Goal: Information Seeking & Learning: Learn about a topic

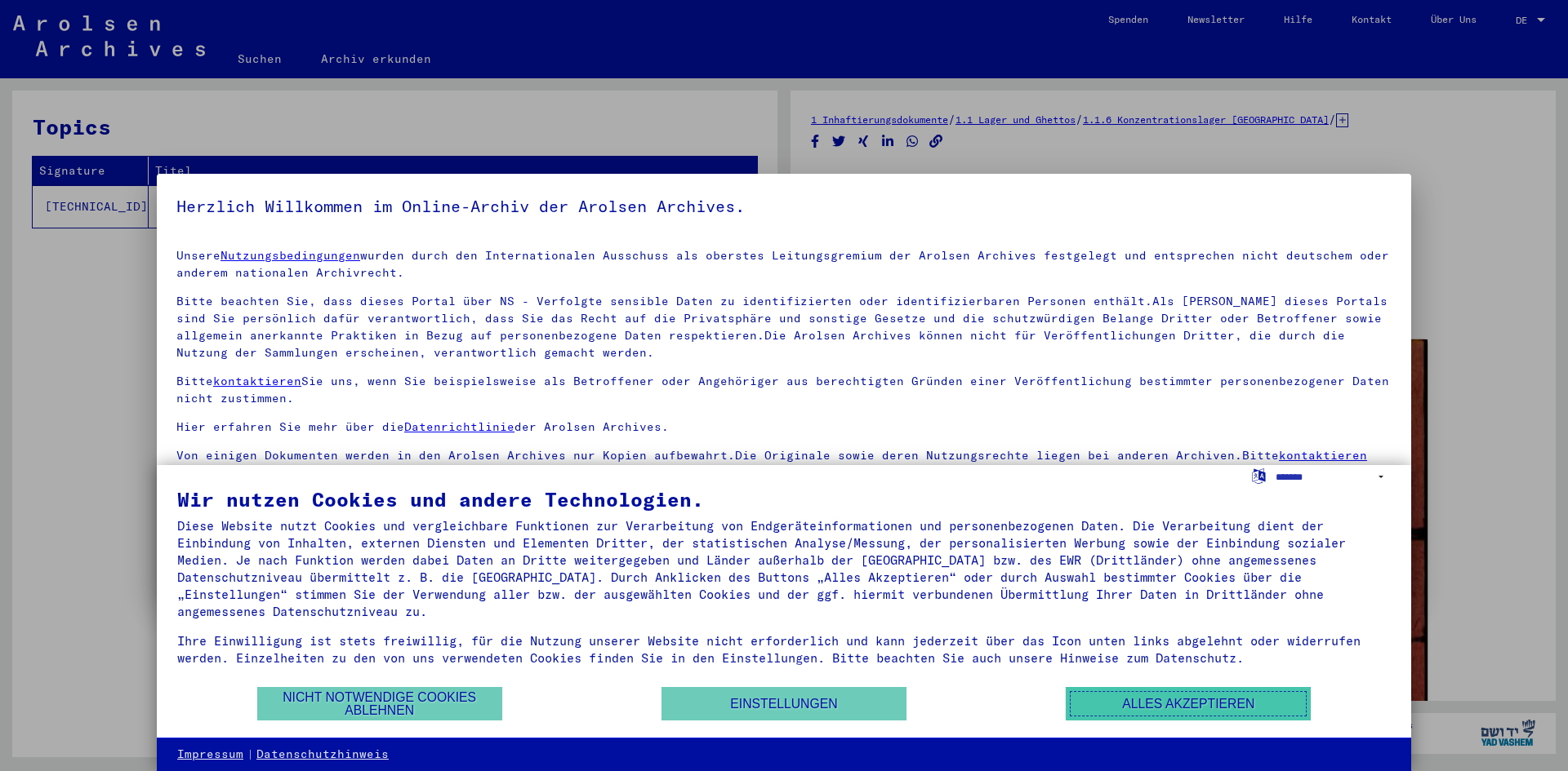
click at [1123, 713] on button "Alles akzeptieren" at bounding box center [1188, 704] width 245 height 33
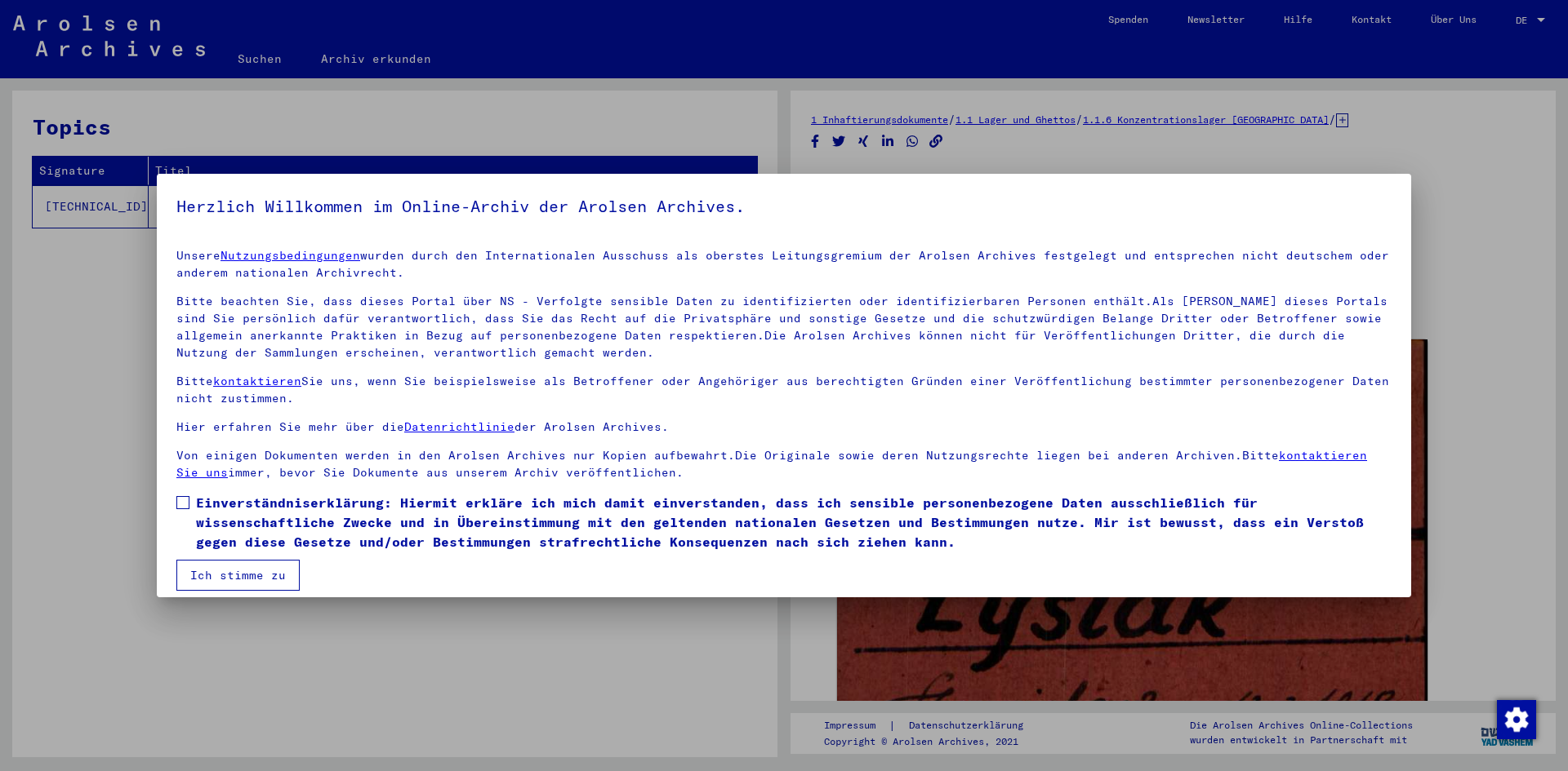
click at [589, 134] on div at bounding box center [784, 385] width 1568 height 771
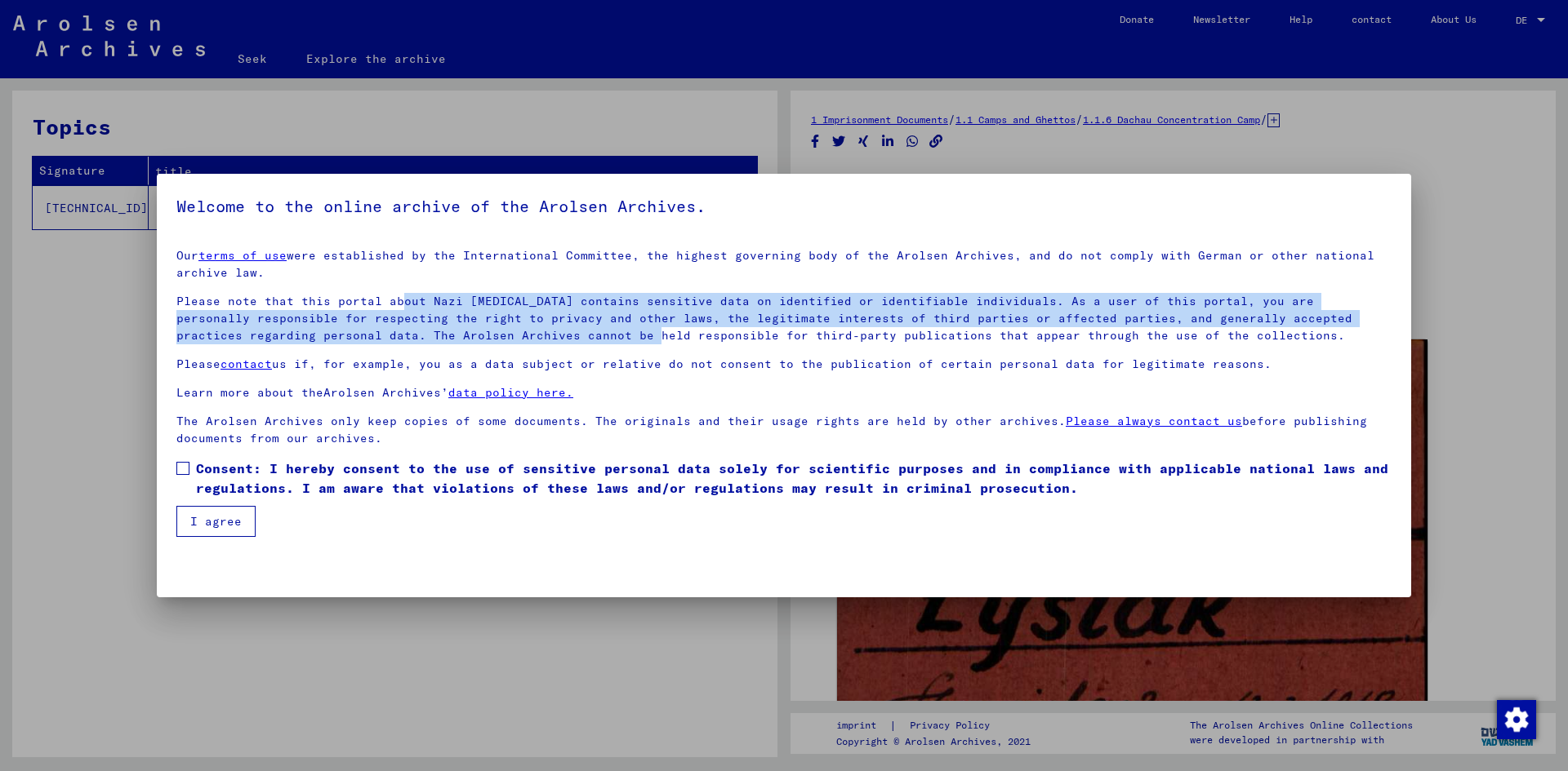
drag, startPoint x: 394, startPoint y: 303, endPoint x: 502, endPoint y: 330, distance: 111.3
click at [521, 328] on font "Please note that this portal about Nazi [MEDICAL_DATA] contains sensitive data …" at bounding box center [764, 318] width 1176 height 49
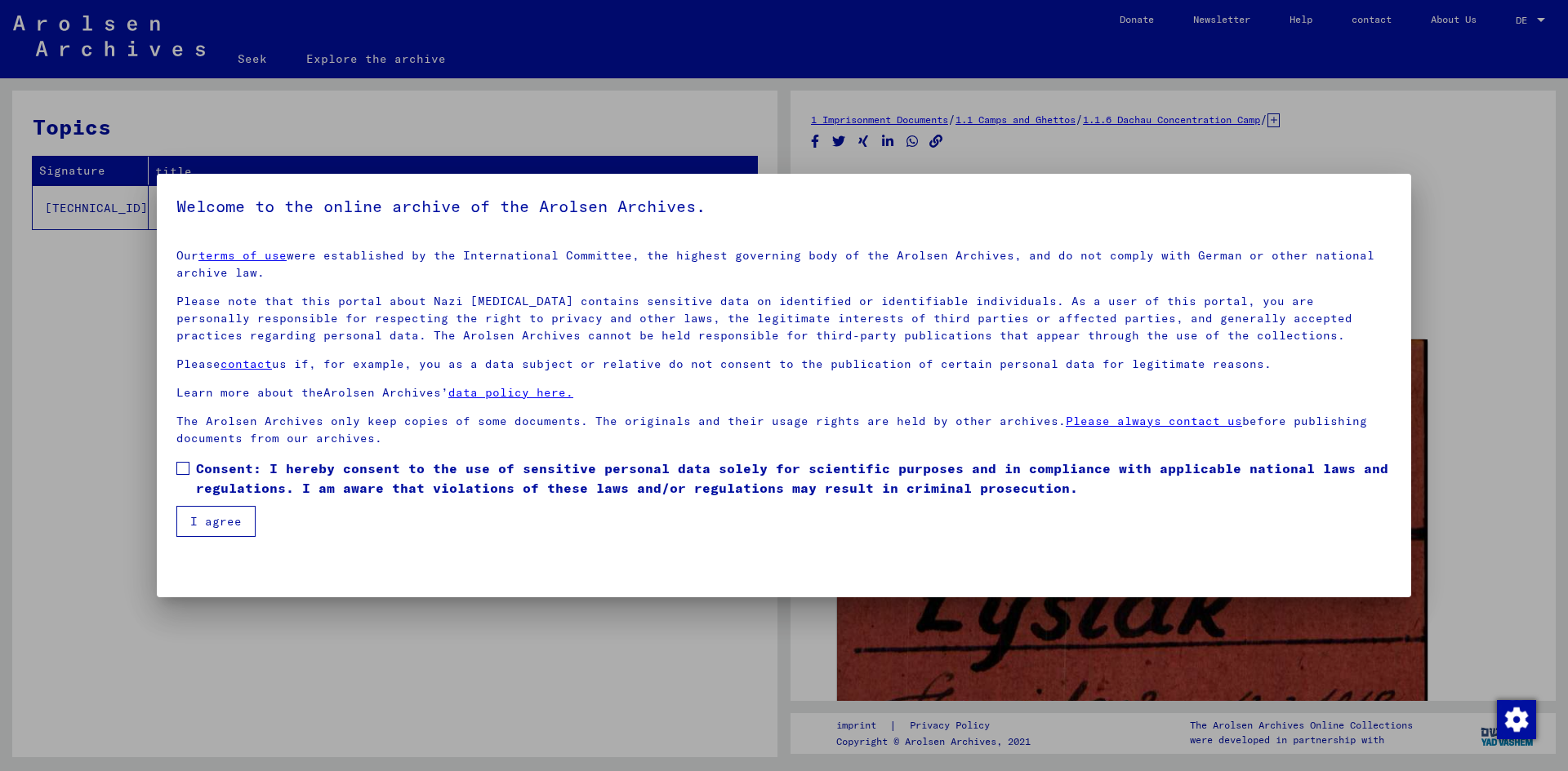
click at [405, 554] on mat-dialog-container "Welcome to the online archive of the Arolsen Archives. Our terms of use were es…" at bounding box center [784, 385] width 1254 height 424
drag, startPoint x: 188, startPoint y: 465, endPoint x: 232, endPoint y: 511, distance: 63.7
click at [188, 466] on label "Consent: I hereby consent to the use of sensitive personal data solely for scie…" at bounding box center [784, 478] width 1215 height 39
click at [236, 516] on font "I agree" at bounding box center [216, 521] width 51 height 15
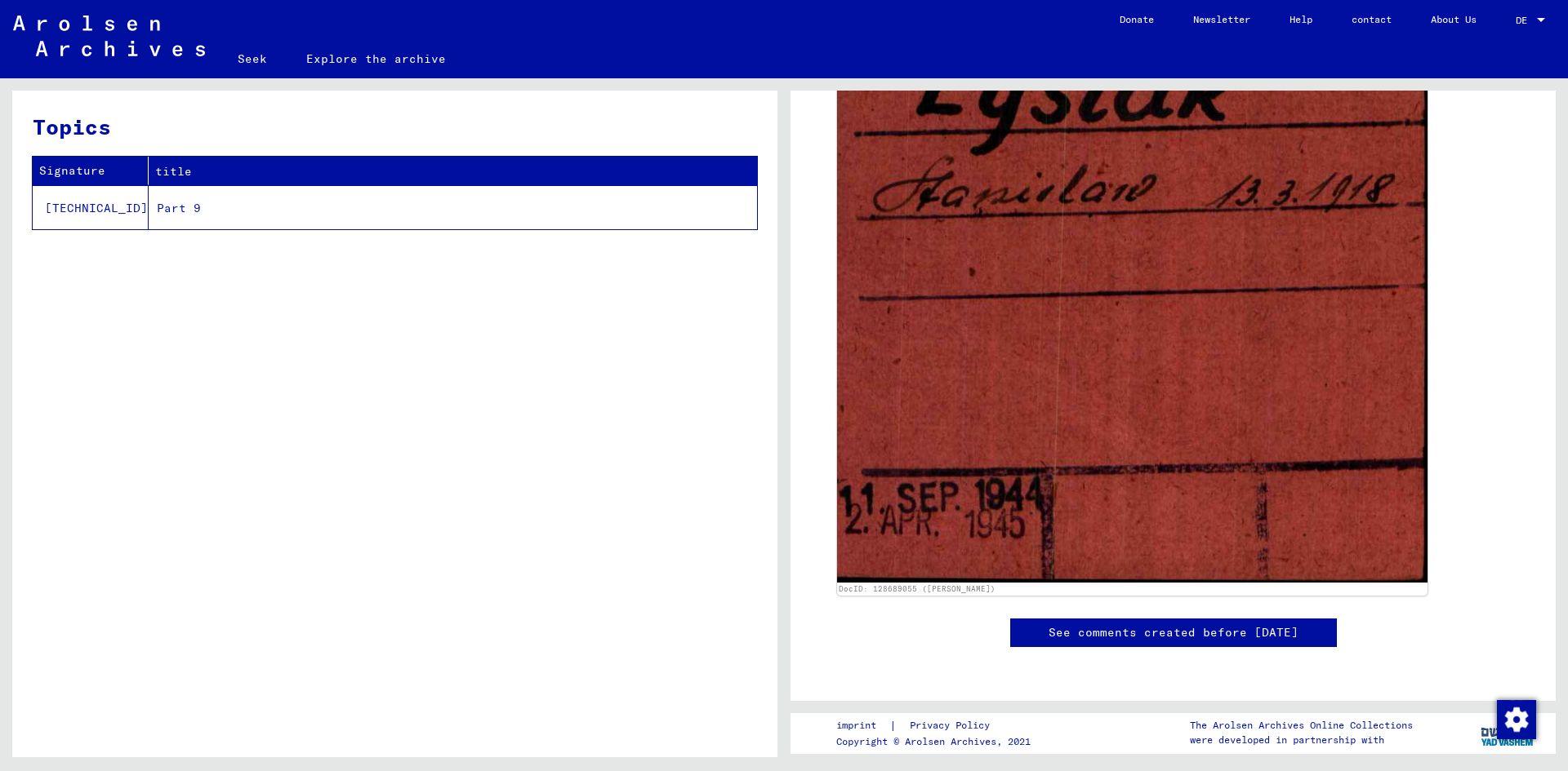
scroll to position [735, 0]
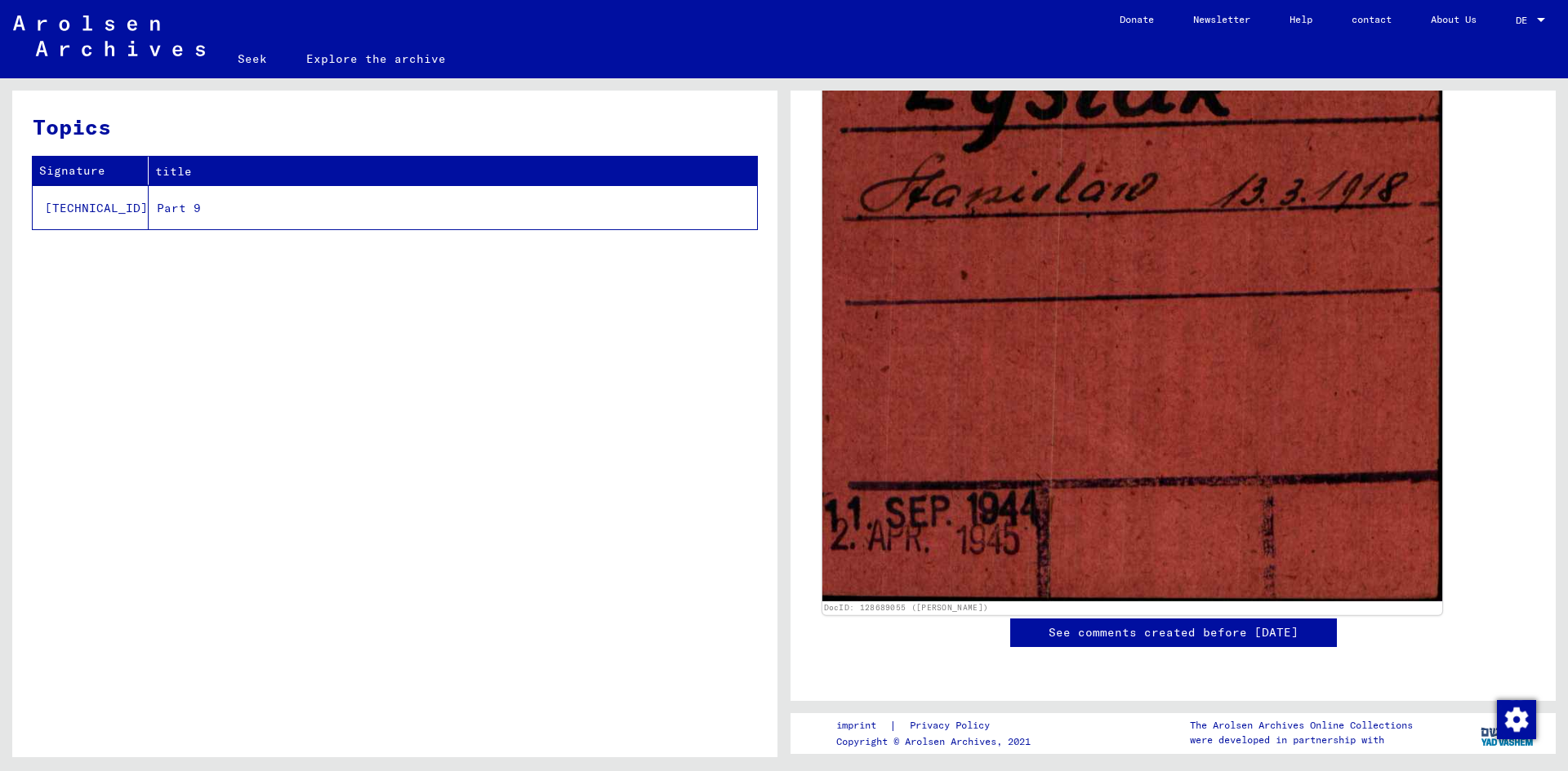
click at [1140, 271] on img at bounding box center [1132, 203] width 619 height 797
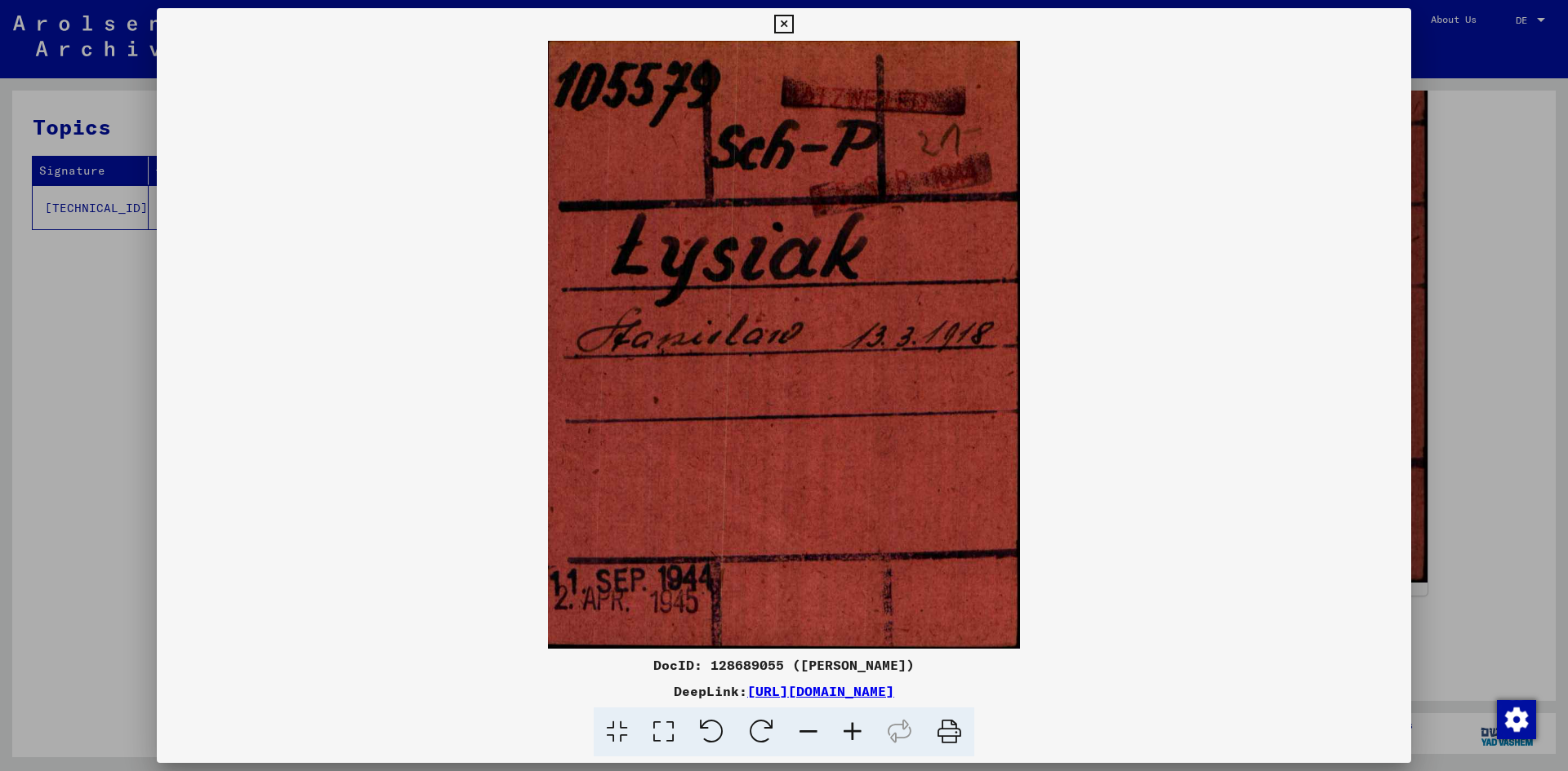
drag, startPoint x: 1441, startPoint y: 211, endPoint x: 1231, endPoint y: 440, distance: 310.7
click at [1441, 213] on div at bounding box center [784, 385] width 1568 height 771
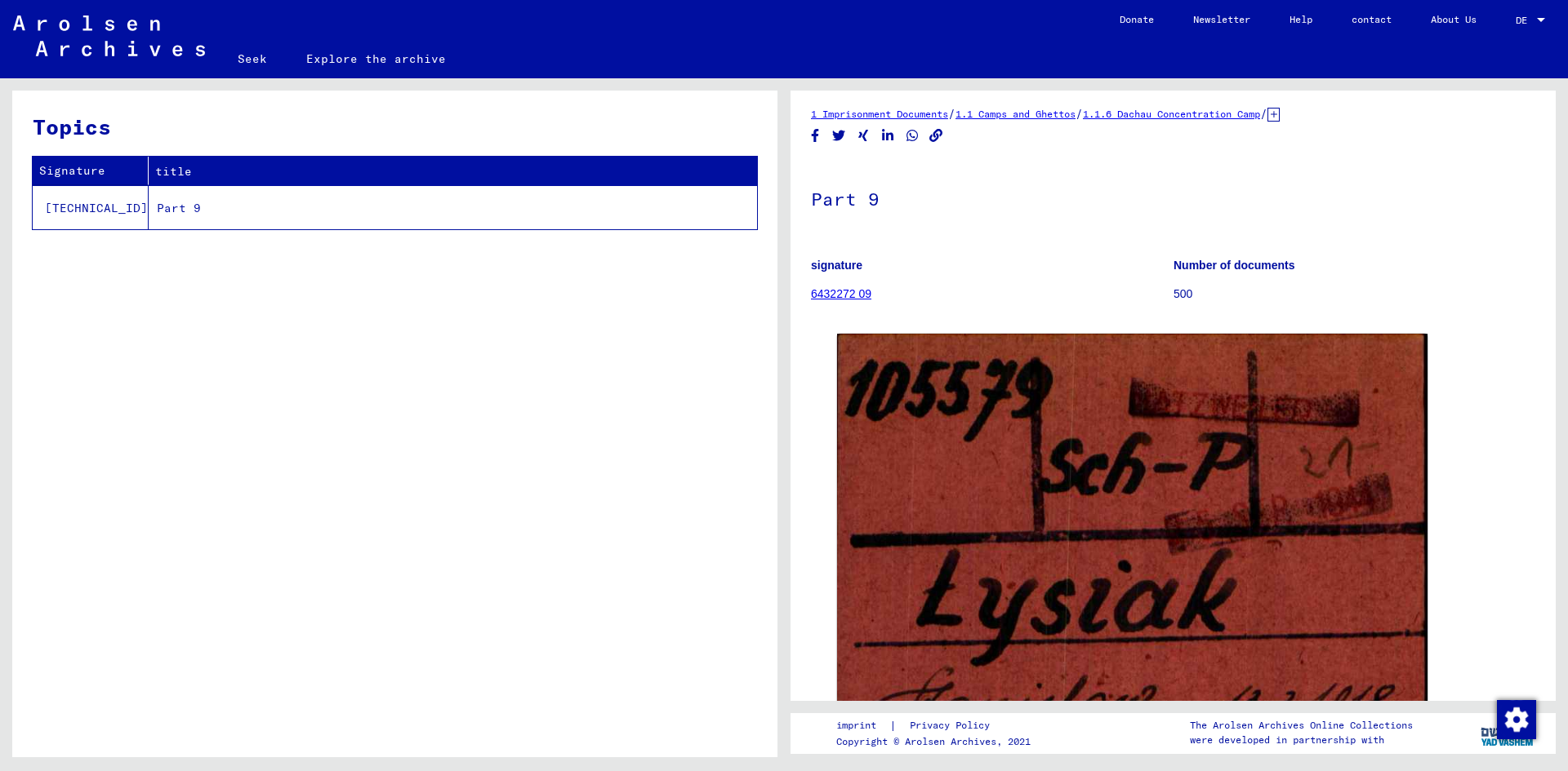
scroll to position [0, 0]
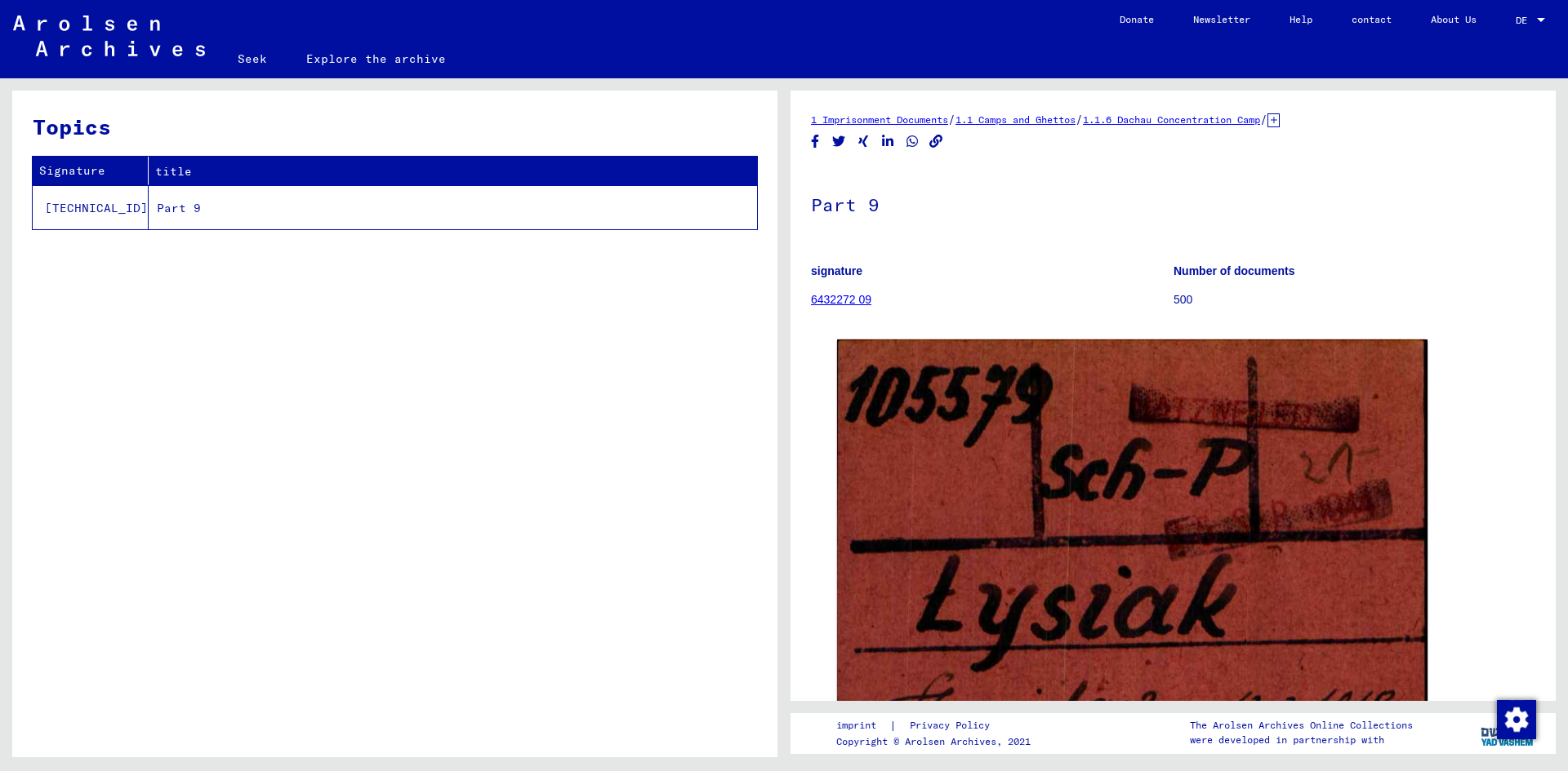
click at [545, 663] on div "Topics Signature title [TECHNICAL_ID] Part 9" at bounding box center [394, 429] width 765 height 679
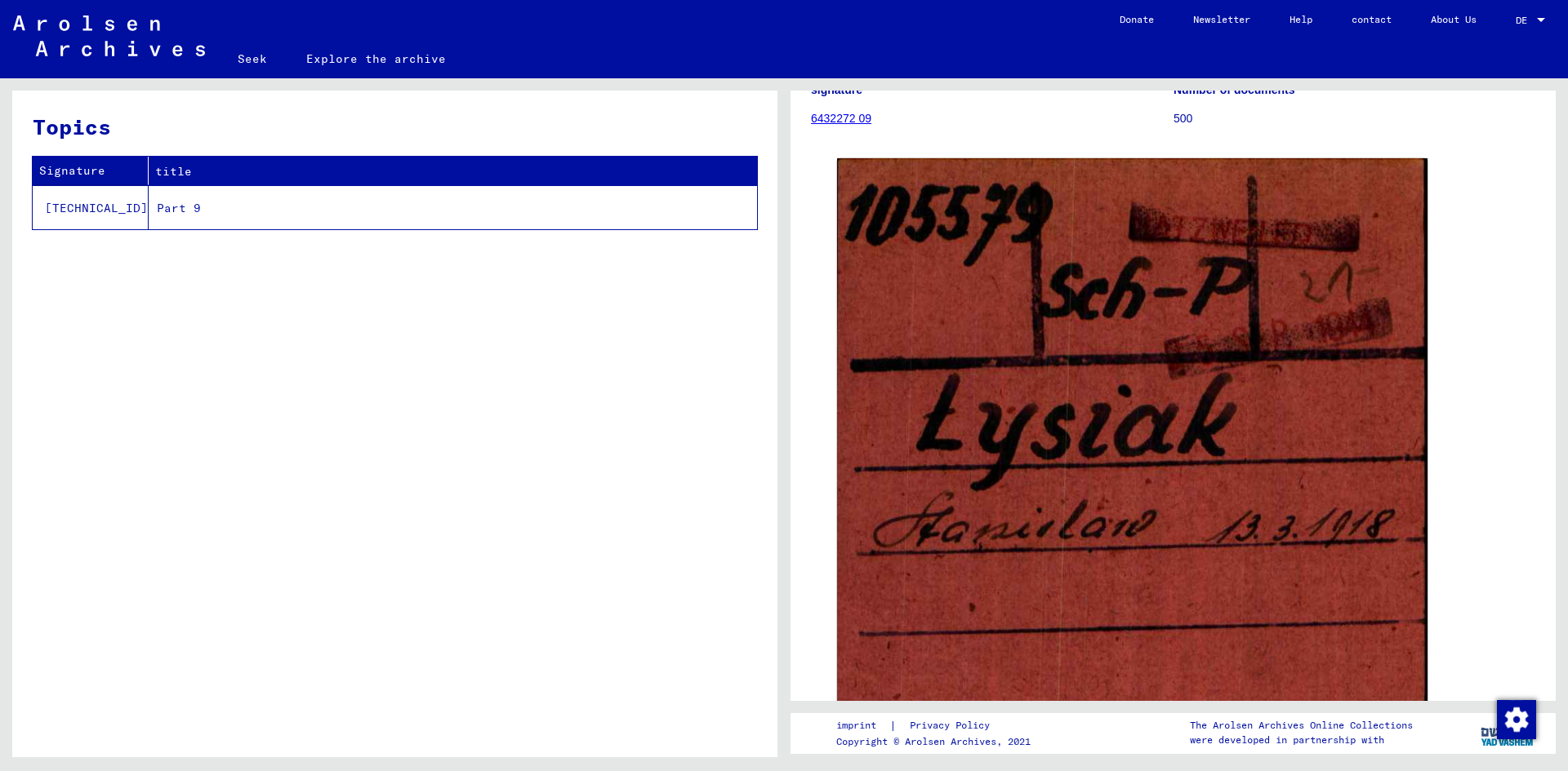
scroll to position [245, 0]
